Goal: Transaction & Acquisition: Purchase product/service

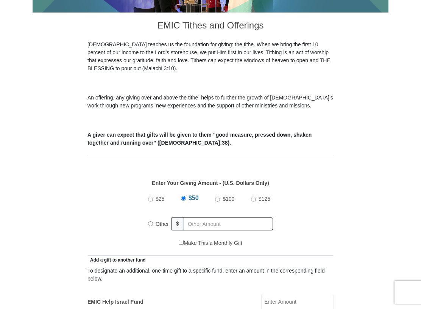
click at [152, 223] on input "Other" at bounding box center [150, 223] width 5 height 5
radio input "true"
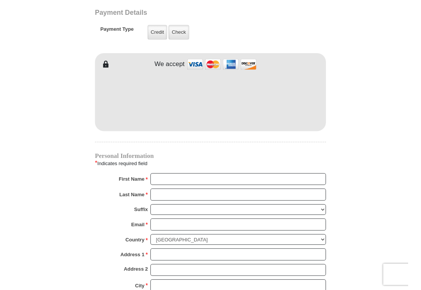
scroll to position [604, 0]
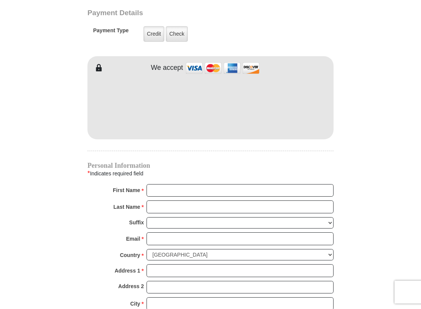
type input "193"
click at [162, 190] on input "First Name *" at bounding box center [240, 190] width 187 height 13
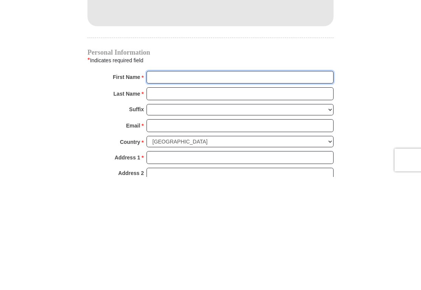
type input "[PERSON_NAME] & [PERSON_NAME]"
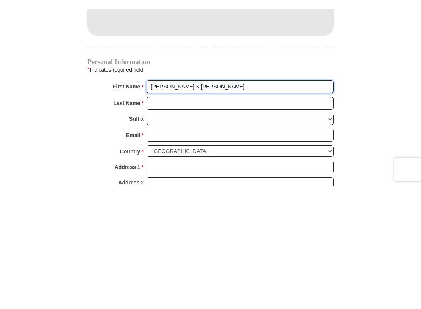
scroll to position [717, 0]
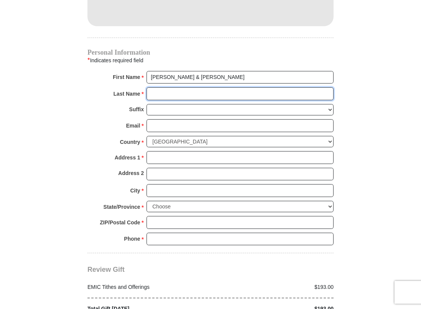
type input "Showers"
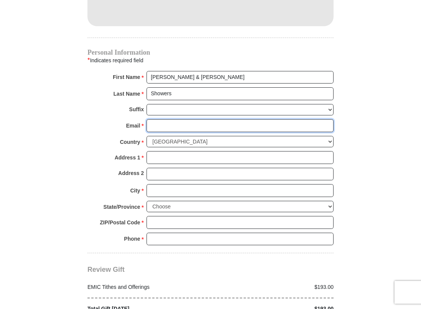
type input "[EMAIL_ADDRESS][DOMAIN_NAME]"
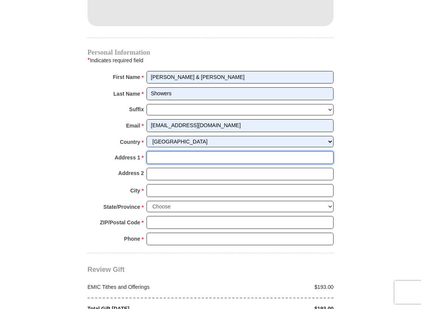
type input "[STREET_ADDRESS][PERSON_NAME]"
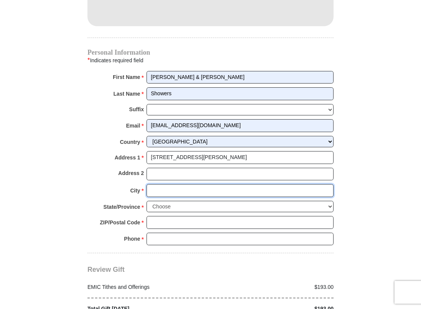
type input "[GEOGRAPHIC_DATA]"
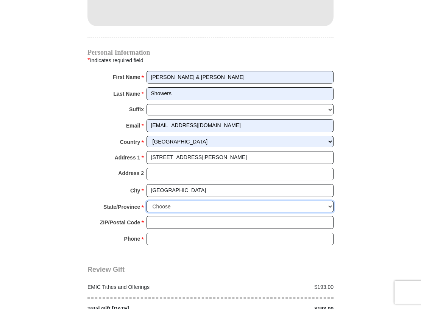
select select "TN"
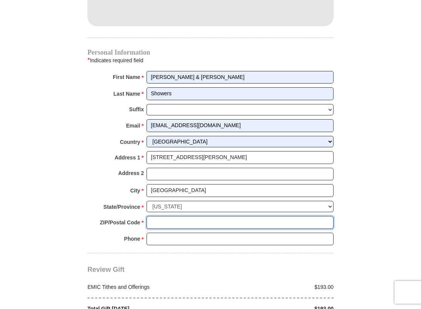
type input "37737"
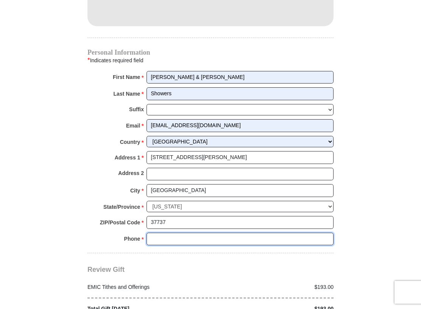
type input "7314419241"
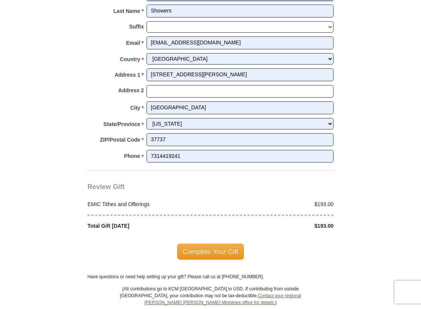
scroll to position [803, 0]
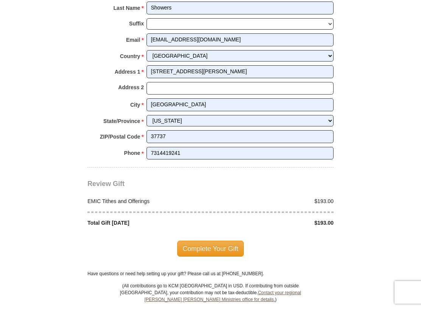
click at [220, 242] on span "Complete Your Gift" at bounding box center [210, 248] width 67 height 16
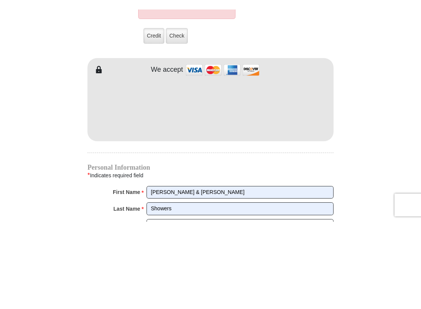
scroll to position [683, 0]
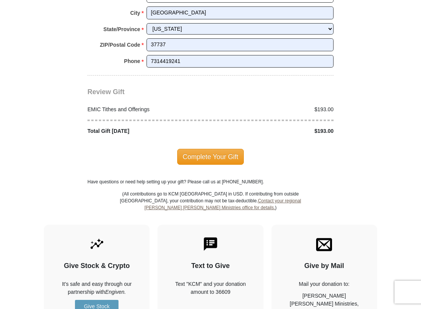
click at [222, 149] on span "Complete Your Gift" at bounding box center [210, 157] width 67 height 16
